Goal: Transaction & Acquisition: Book appointment/travel/reservation

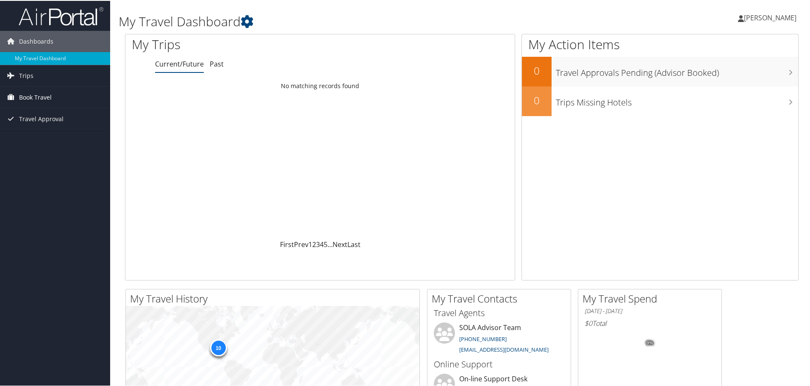
click at [40, 97] on span "Book Travel" at bounding box center [35, 96] width 33 height 21
click at [47, 114] on link "Approval Request (Beta)" at bounding box center [55, 113] width 110 height 13
click at [36, 96] on span "Book Travel" at bounding box center [35, 96] width 33 height 21
click at [39, 127] on link "Book/Manage Online Trips" at bounding box center [55, 126] width 110 height 13
